Goal: Transaction & Acquisition: Subscribe to service/newsletter

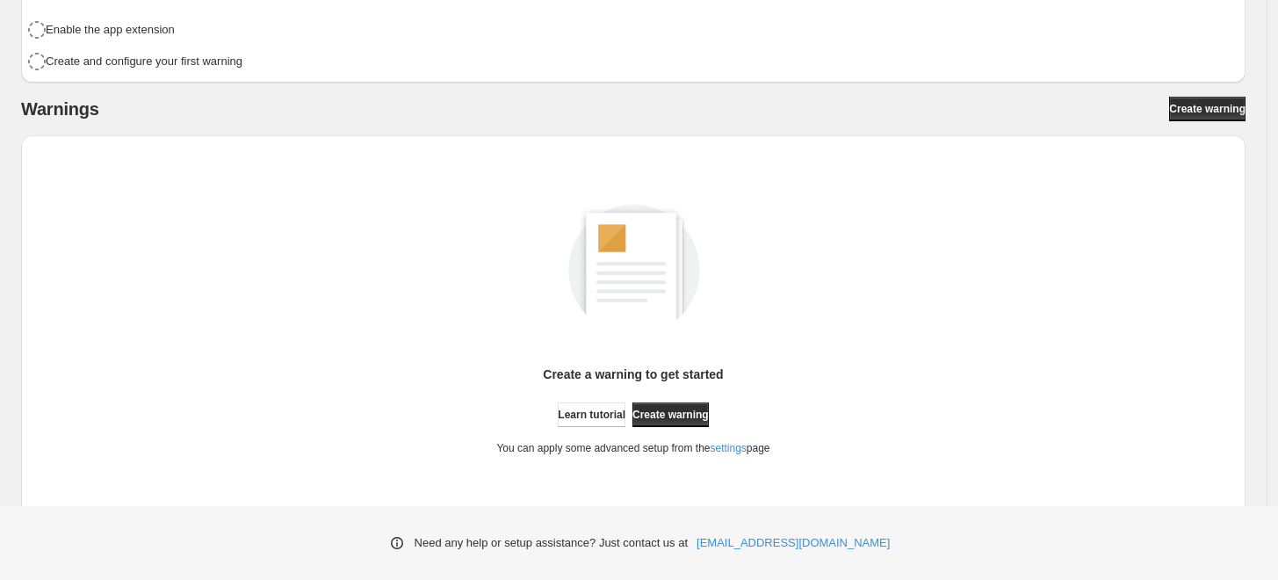
scroll to position [255, 0]
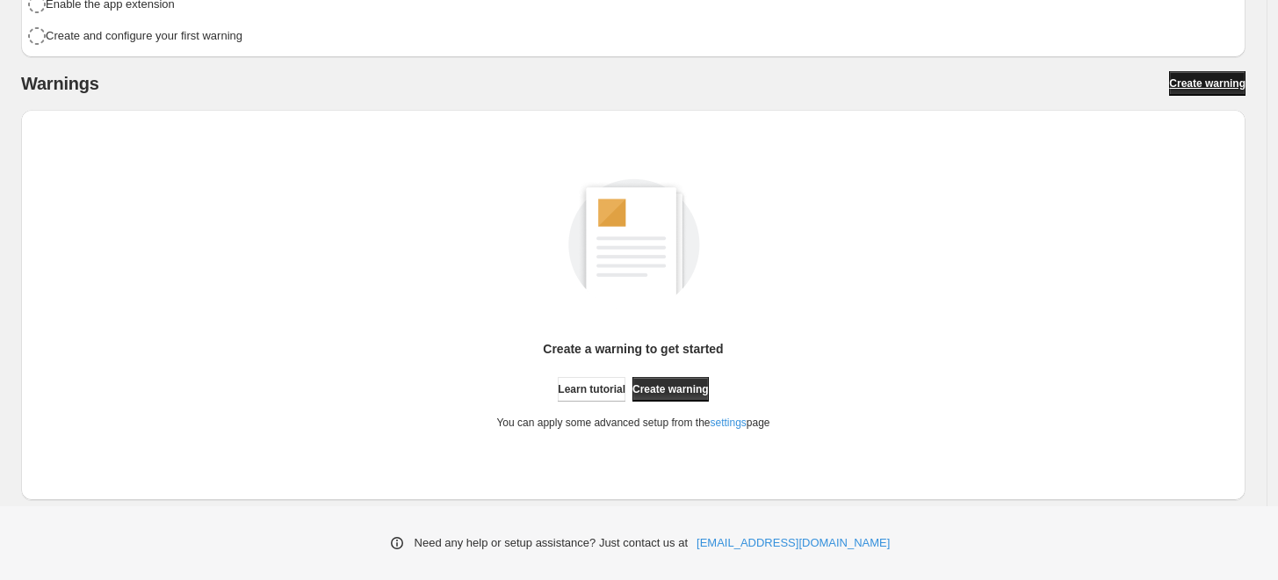
click at [1237, 87] on span "Create warning" at bounding box center [1207, 83] width 76 height 14
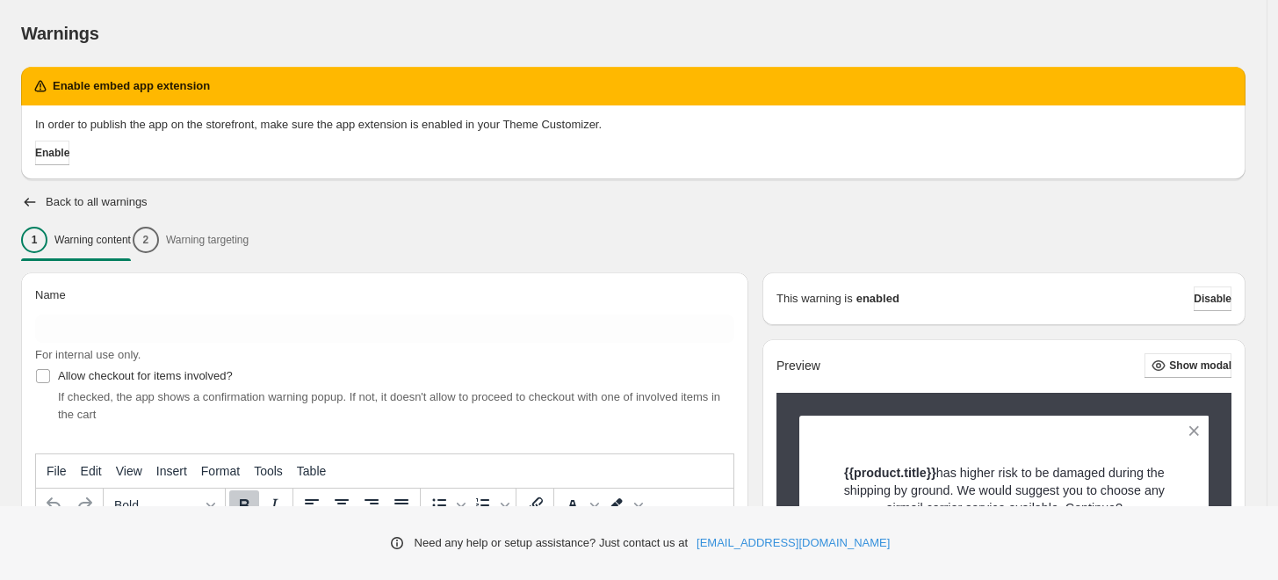
click at [267, 231] on div "1 Warning content 2 Warning targeting" at bounding box center [633, 239] width 1225 height 37
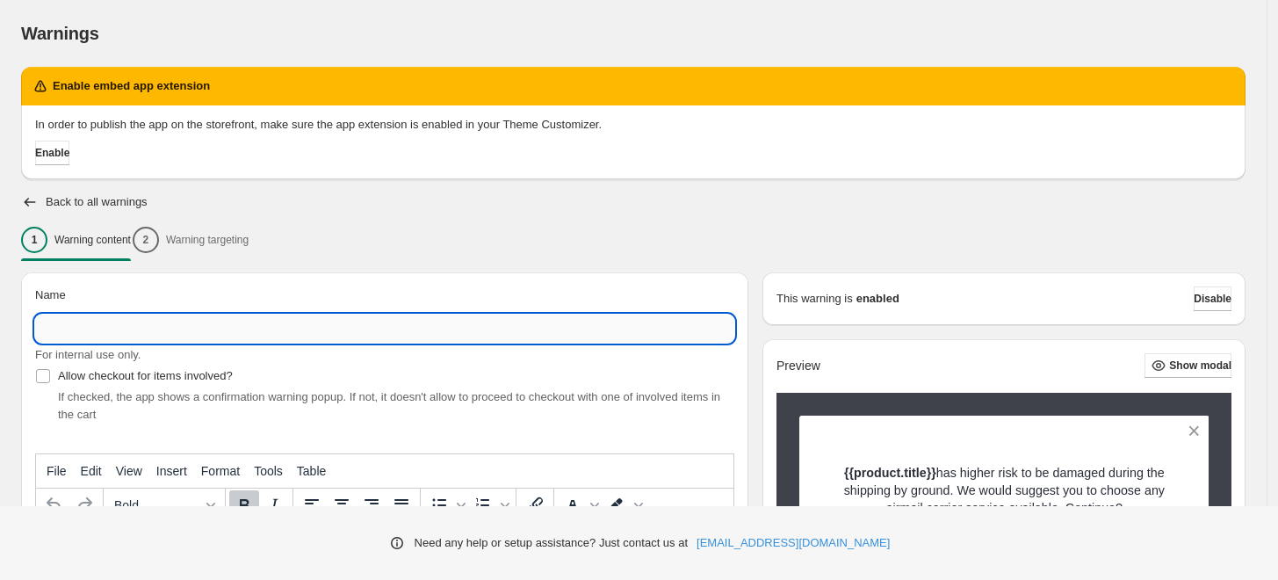
click at [112, 321] on input "Name" at bounding box center [384, 329] width 699 height 28
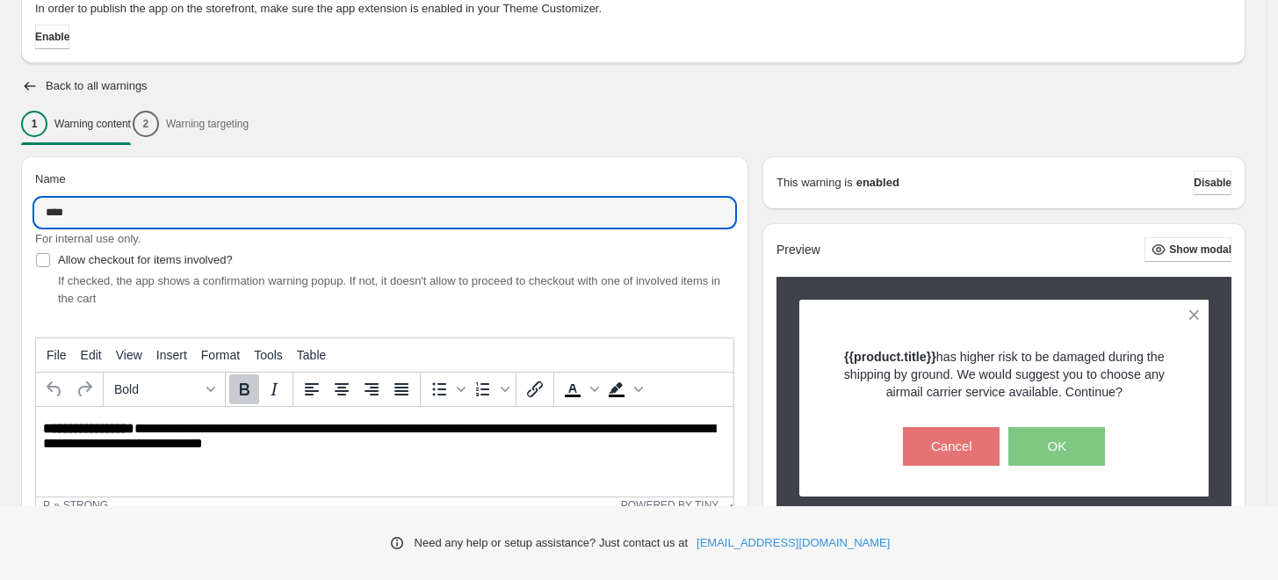
scroll to position [506, 0]
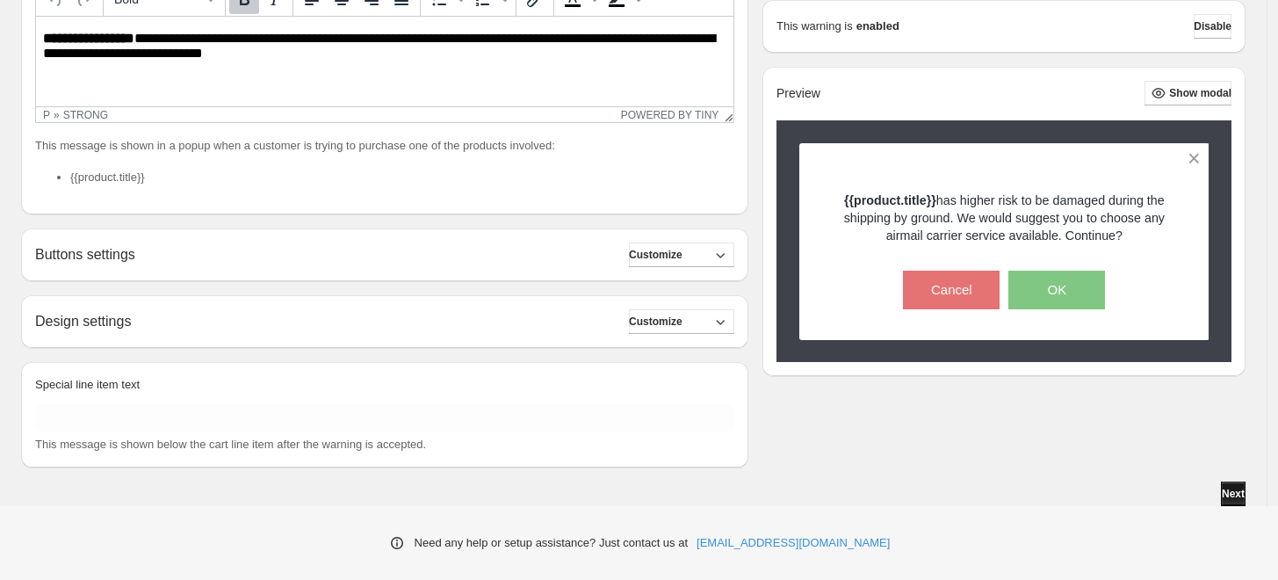
type input "****"
click at [1231, 488] on span "Next" at bounding box center [1233, 494] width 23 height 14
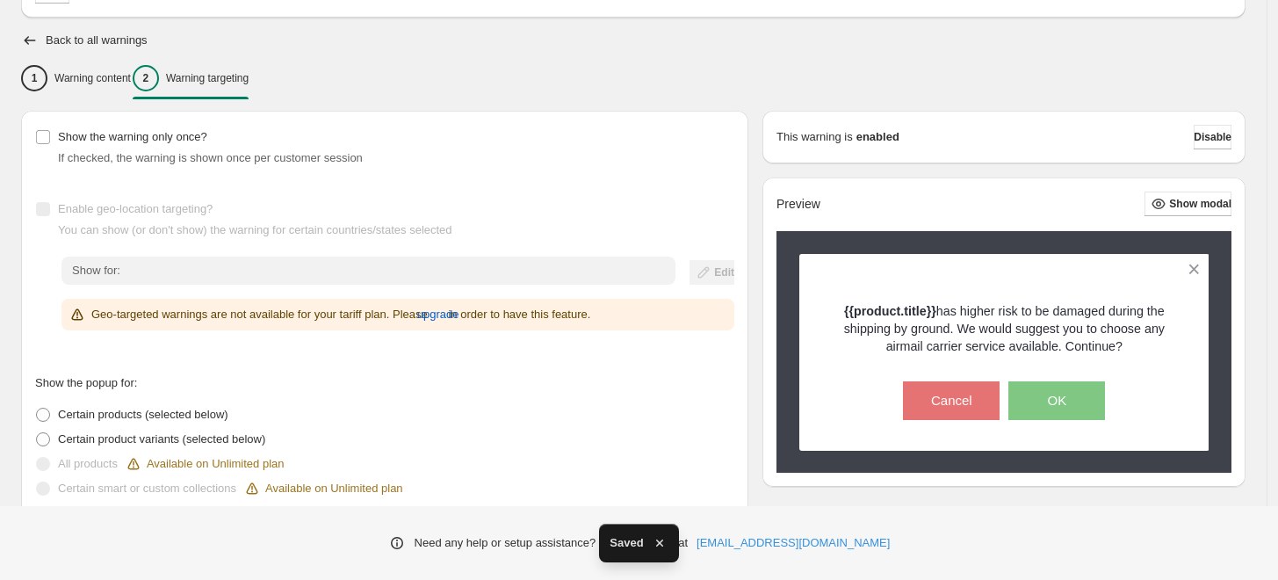
scroll to position [195, 0]
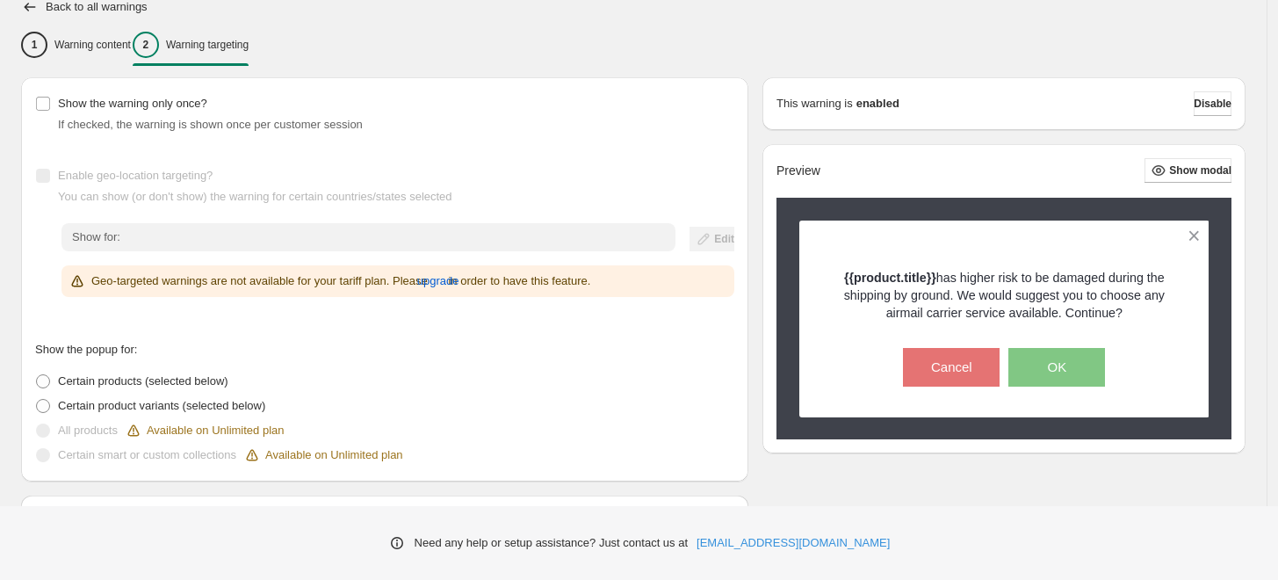
click at [64, 182] on span "Enable geo-location targeting?" at bounding box center [135, 175] width 155 height 13
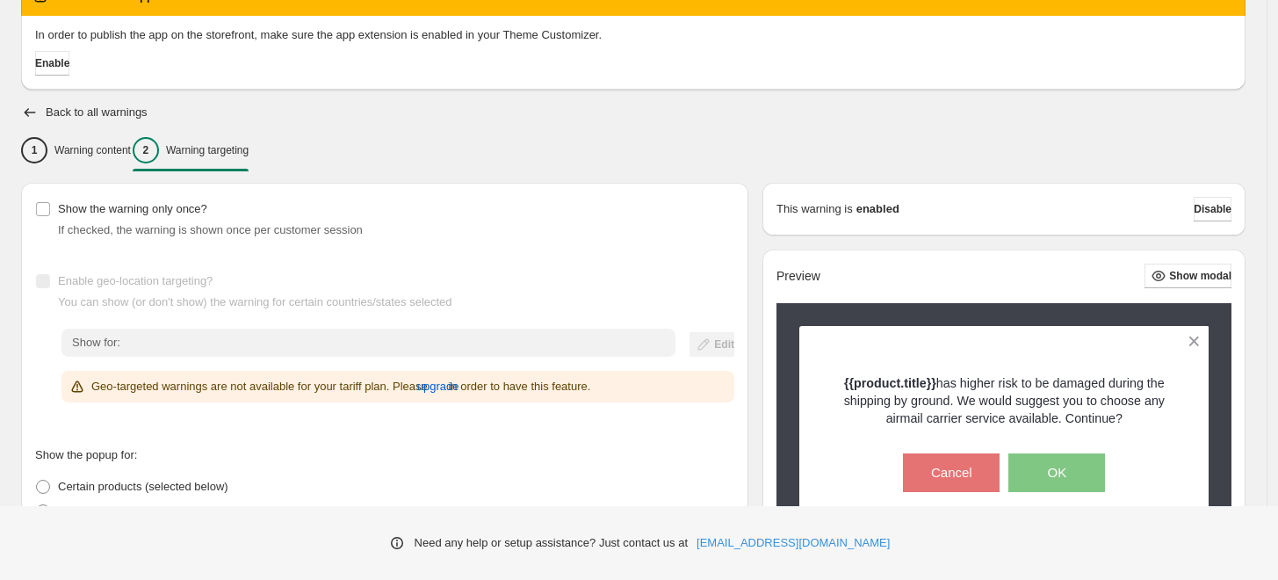
scroll to position [98, 0]
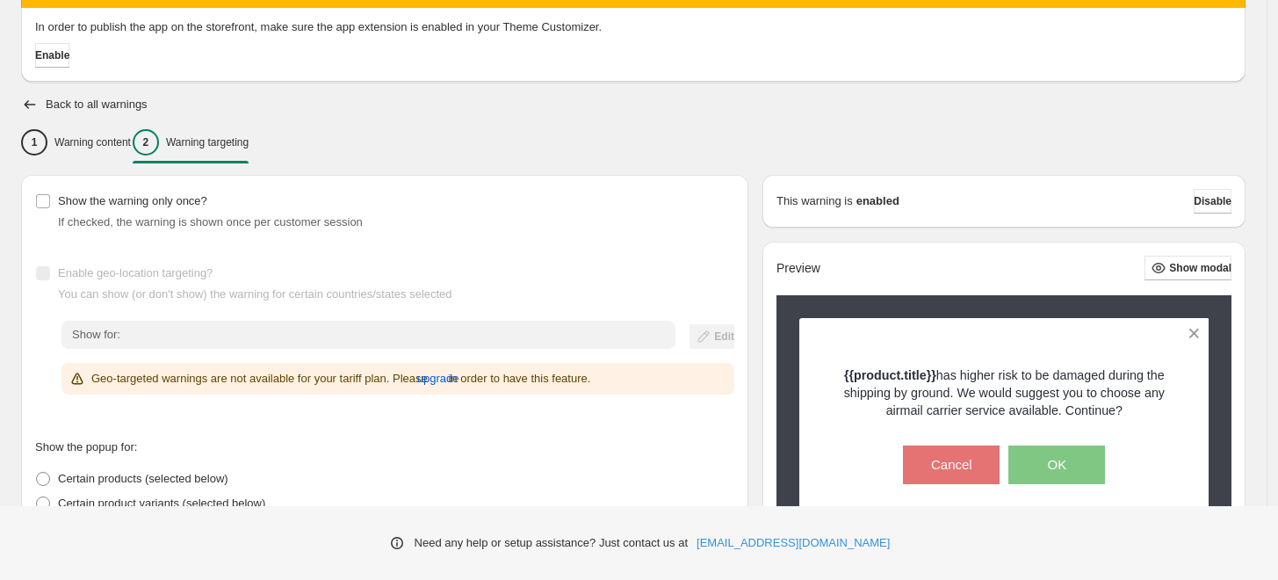
click at [60, 278] on span "Enable geo-location targeting?" at bounding box center [135, 272] width 155 height 13
click at [105, 204] on span "Show the warning only once?" at bounding box center [132, 200] width 149 height 13
click at [460, 380] on span "upgrade" at bounding box center [438, 379] width 42 height 18
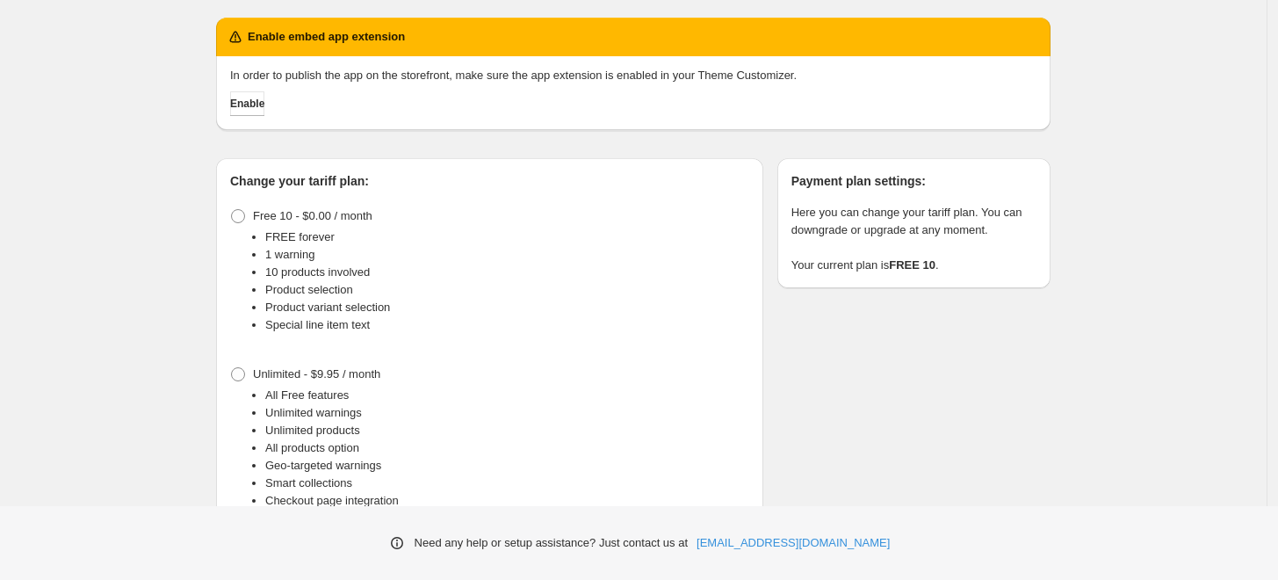
scroll to position [98, 0]
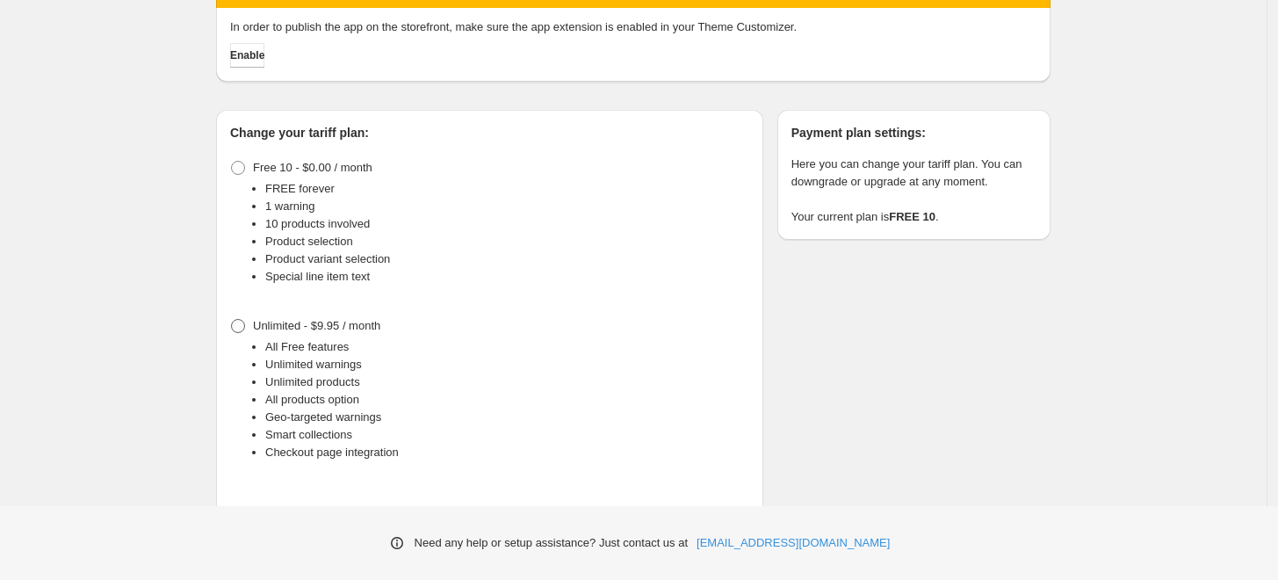
click at [292, 329] on span "Unlimited - $9.95 / month" at bounding box center [316, 325] width 127 height 13
